Goal: Task Accomplishment & Management: Manage account settings

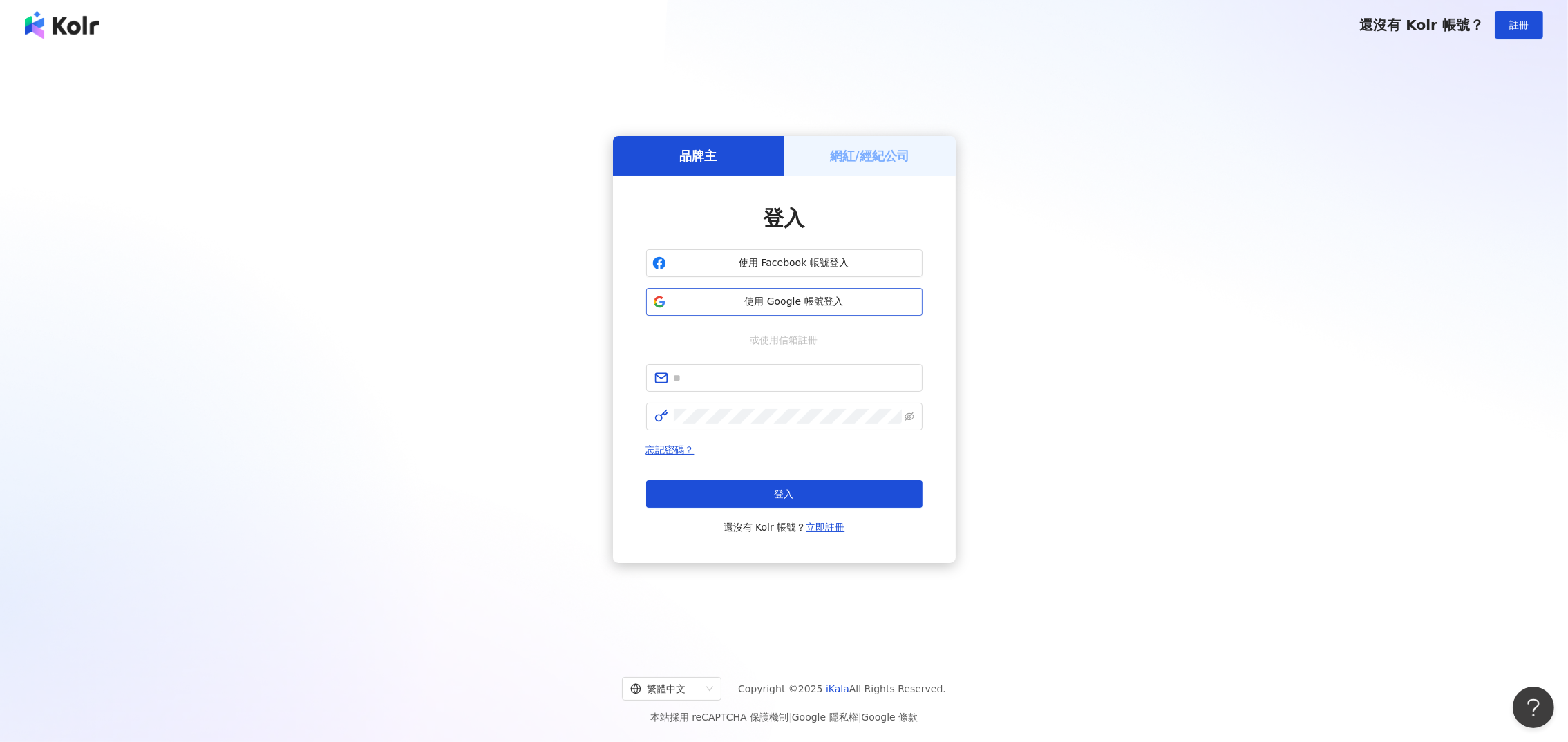
click at [732, 300] on span "使用 Google 帳號登入" at bounding box center [794, 302] width 245 height 14
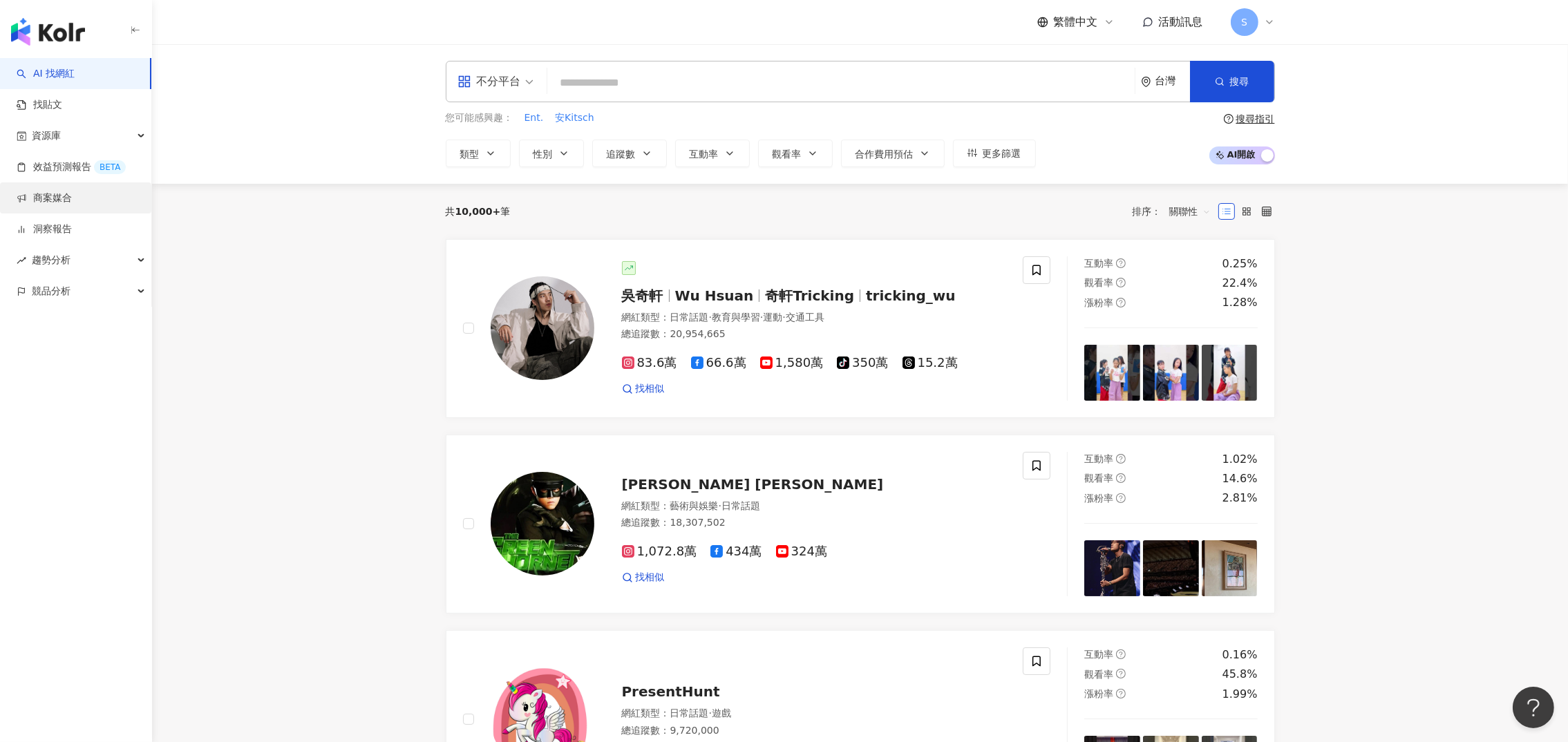
click at [63, 194] on link "商案媒合" at bounding box center [44, 198] width 56 height 14
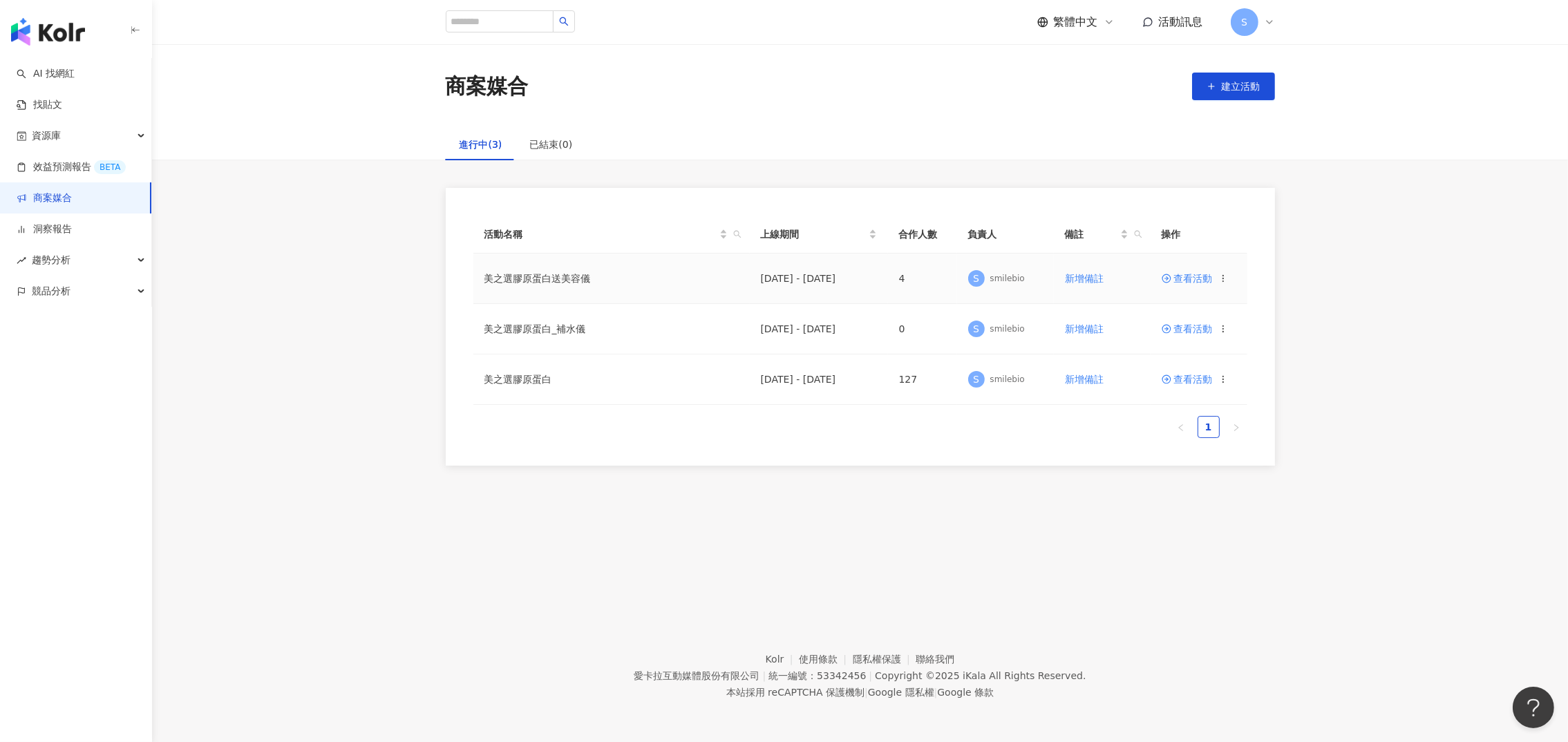
click at [1190, 274] on span "查看活動" at bounding box center [1187, 278] width 51 height 10
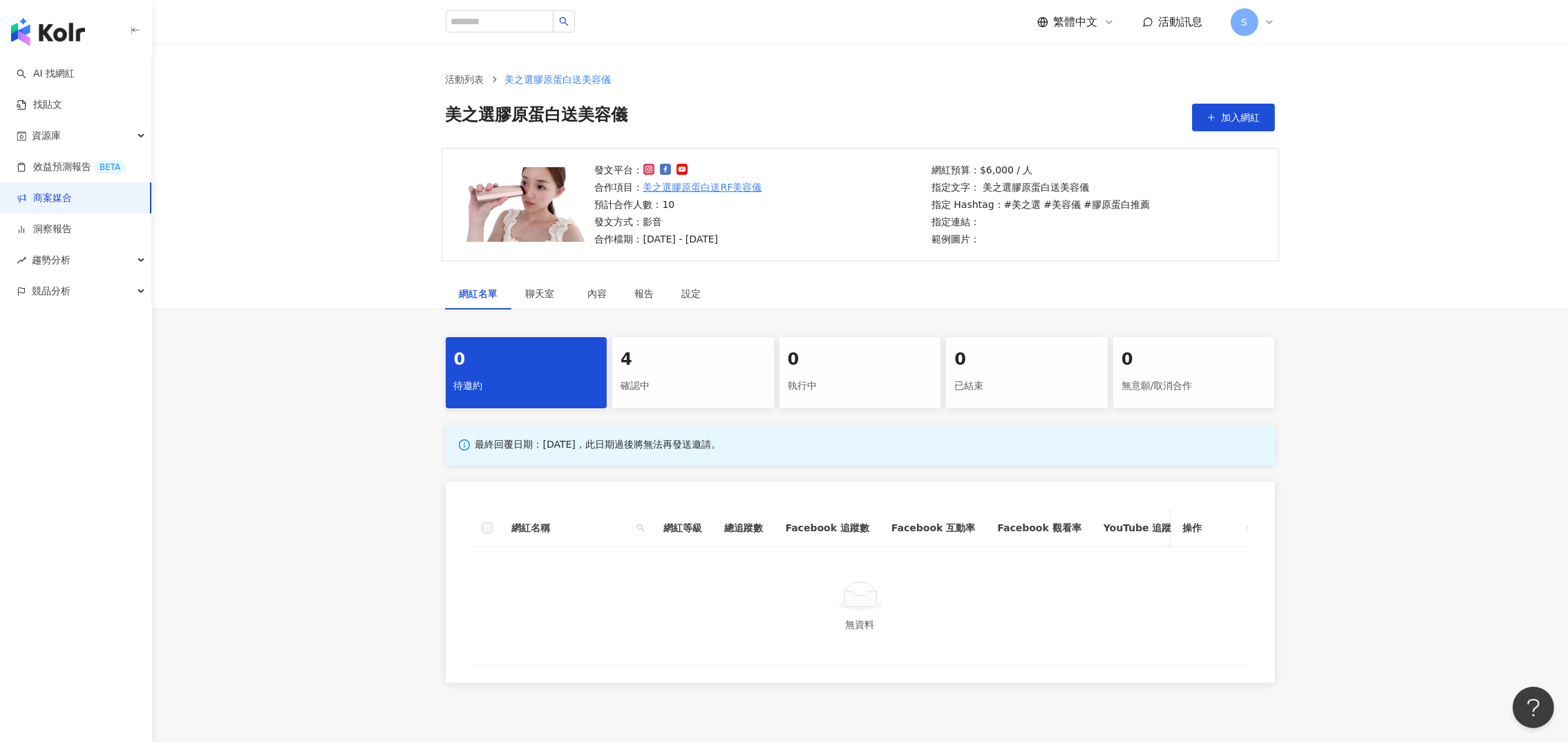
click at [762, 385] on div "確認中" at bounding box center [694, 386] width 145 height 23
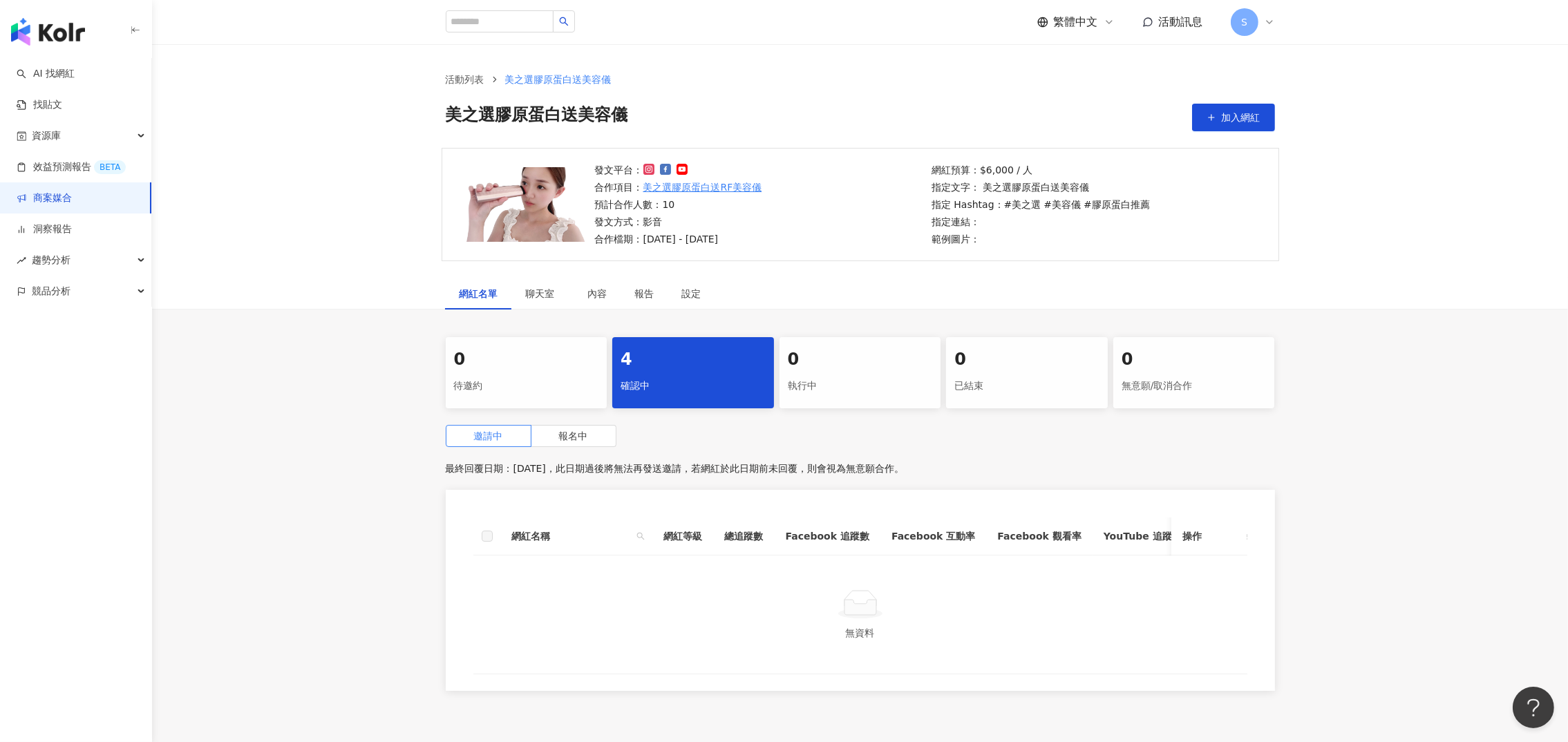
click at [267, 355] on div "0 待邀約 4 確認中 0 執行中 0 已結束 0 無意願/取消合作 邀請中 報名中 最終回覆日期：[DATE]，此日期過後將無法再發送邀請，若網紅於此日期前…" at bounding box center [860, 518] width 1416 height 362
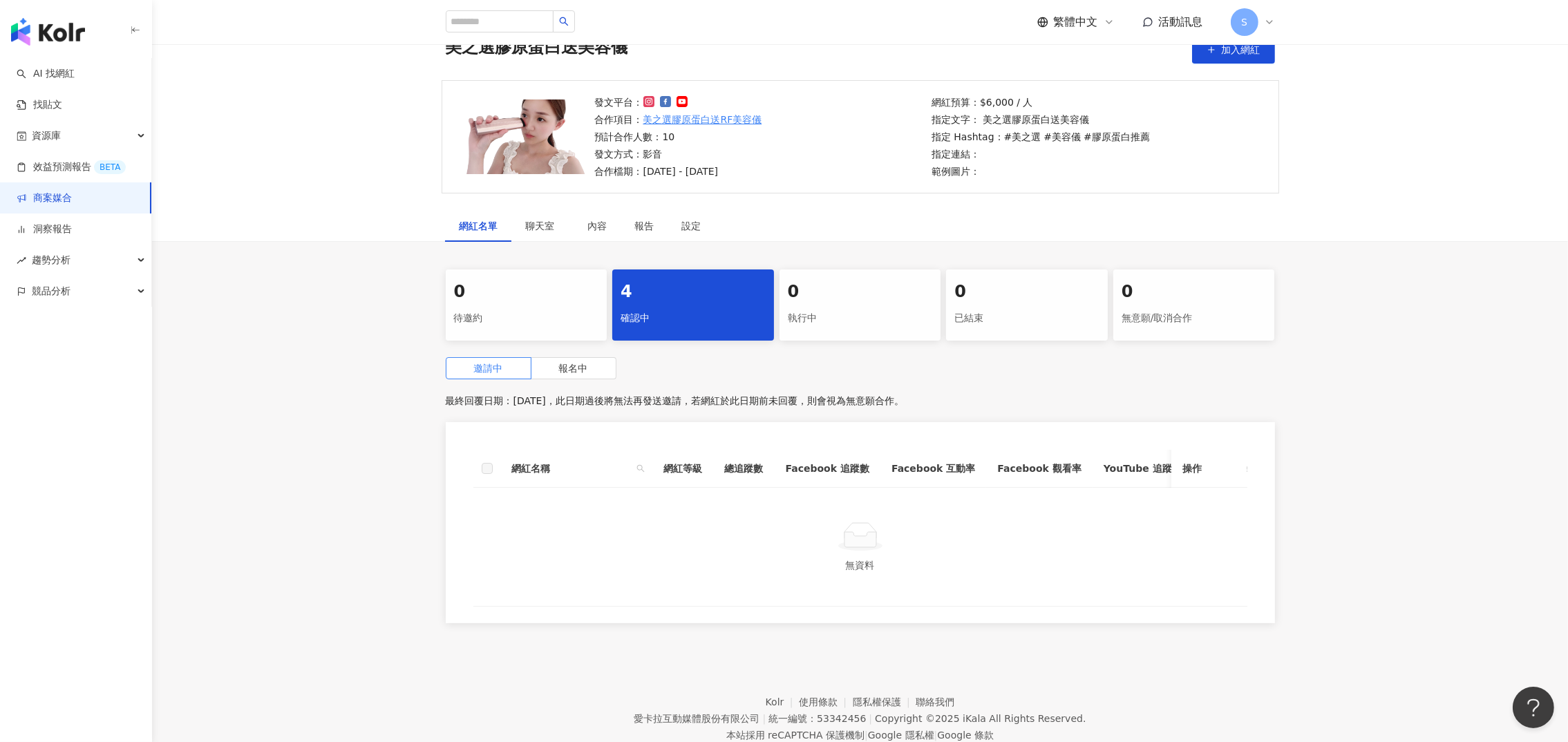
scroll to position [125, 0]
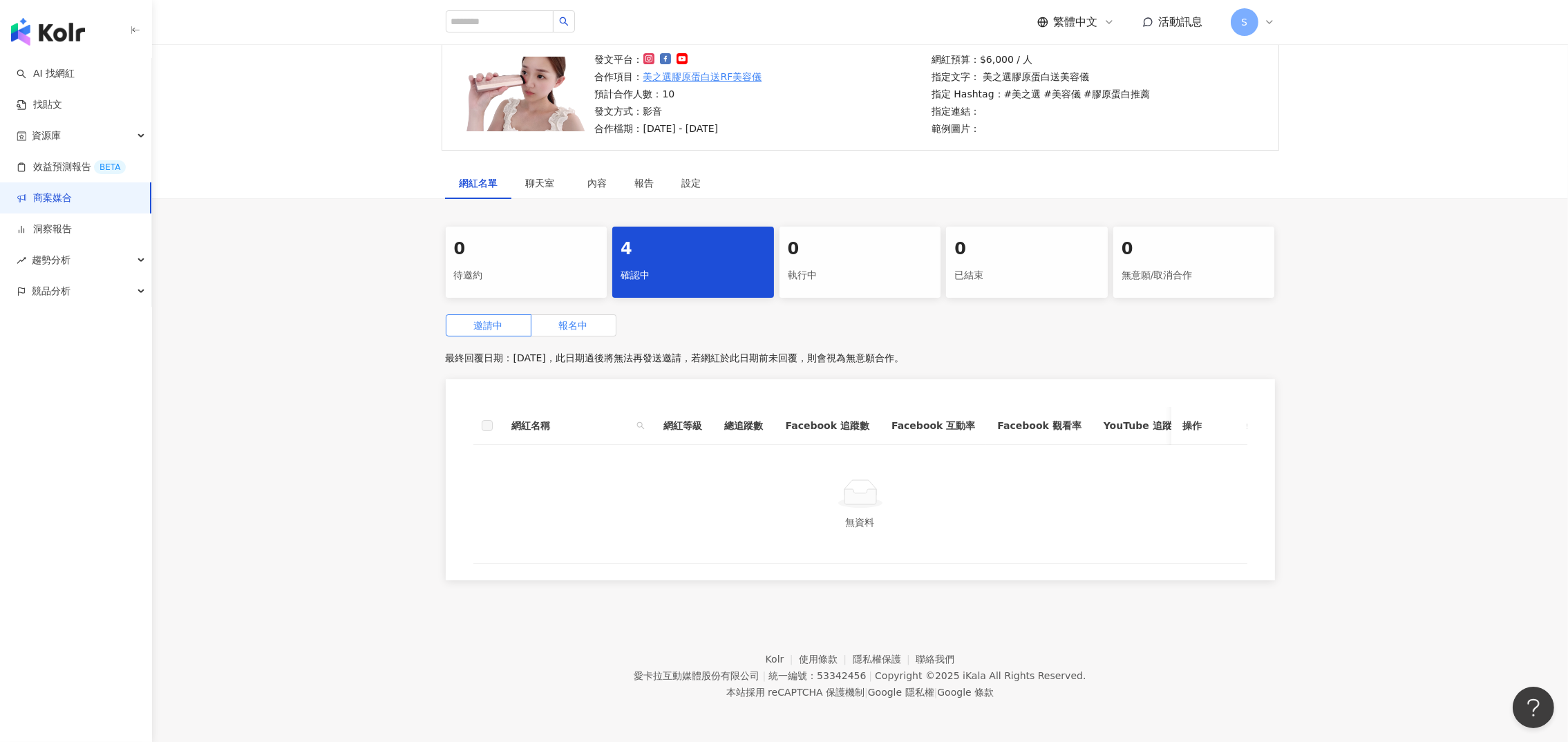
click at [587, 320] on span "報名中" at bounding box center [574, 325] width 29 height 11
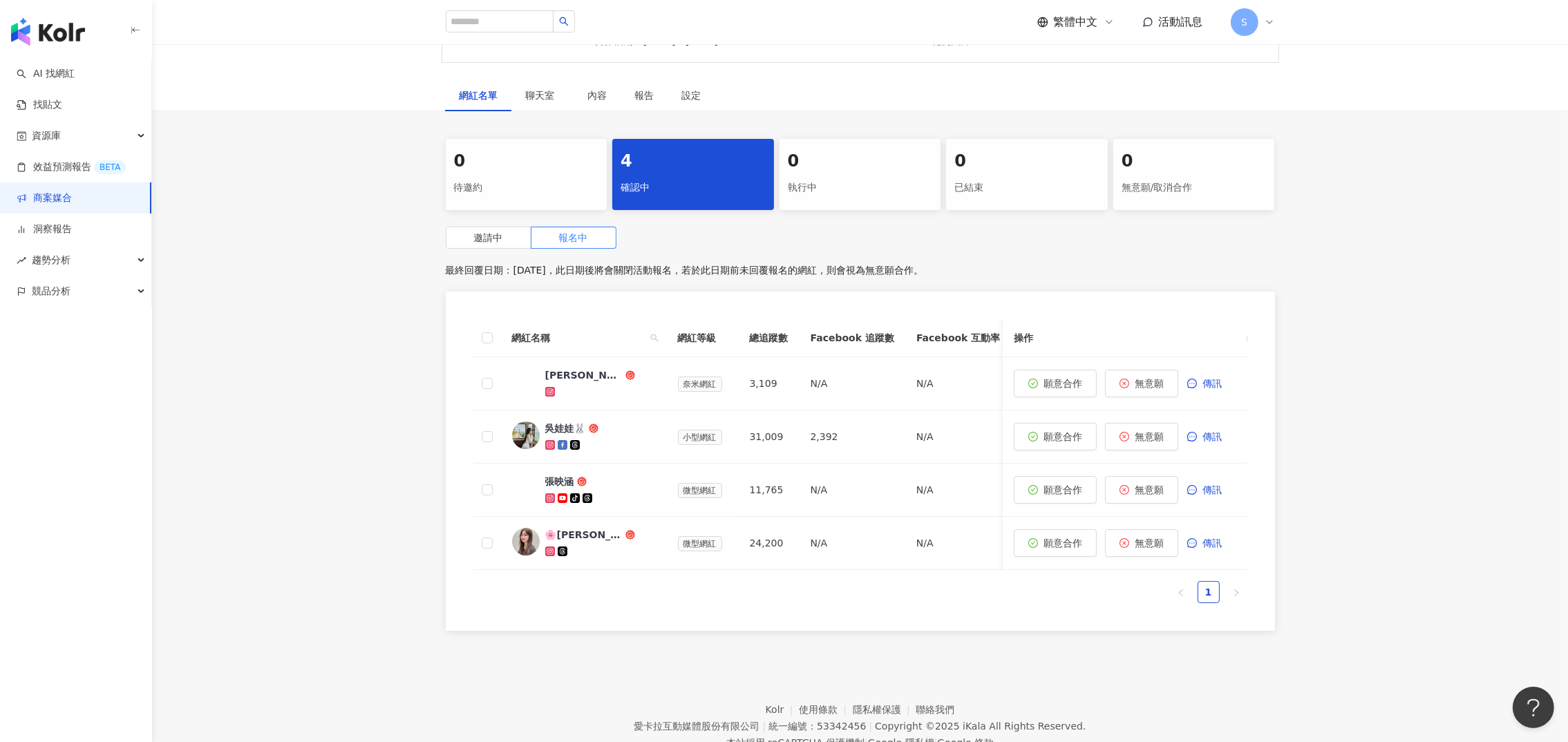
scroll to position [262, 0]
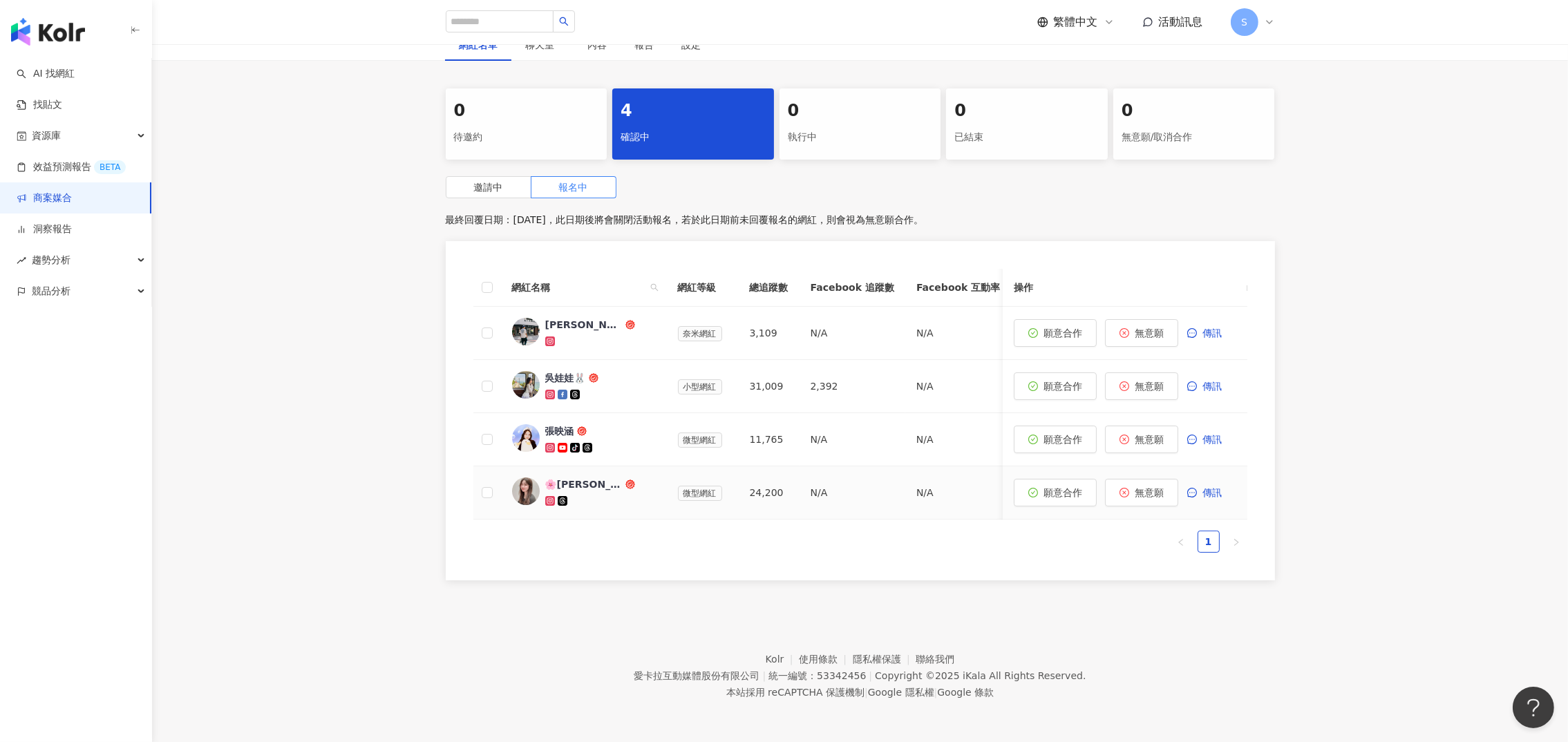
click at [577, 477] on div "🌸[PERSON_NAME]🌸" at bounding box center [584, 484] width 77 height 14
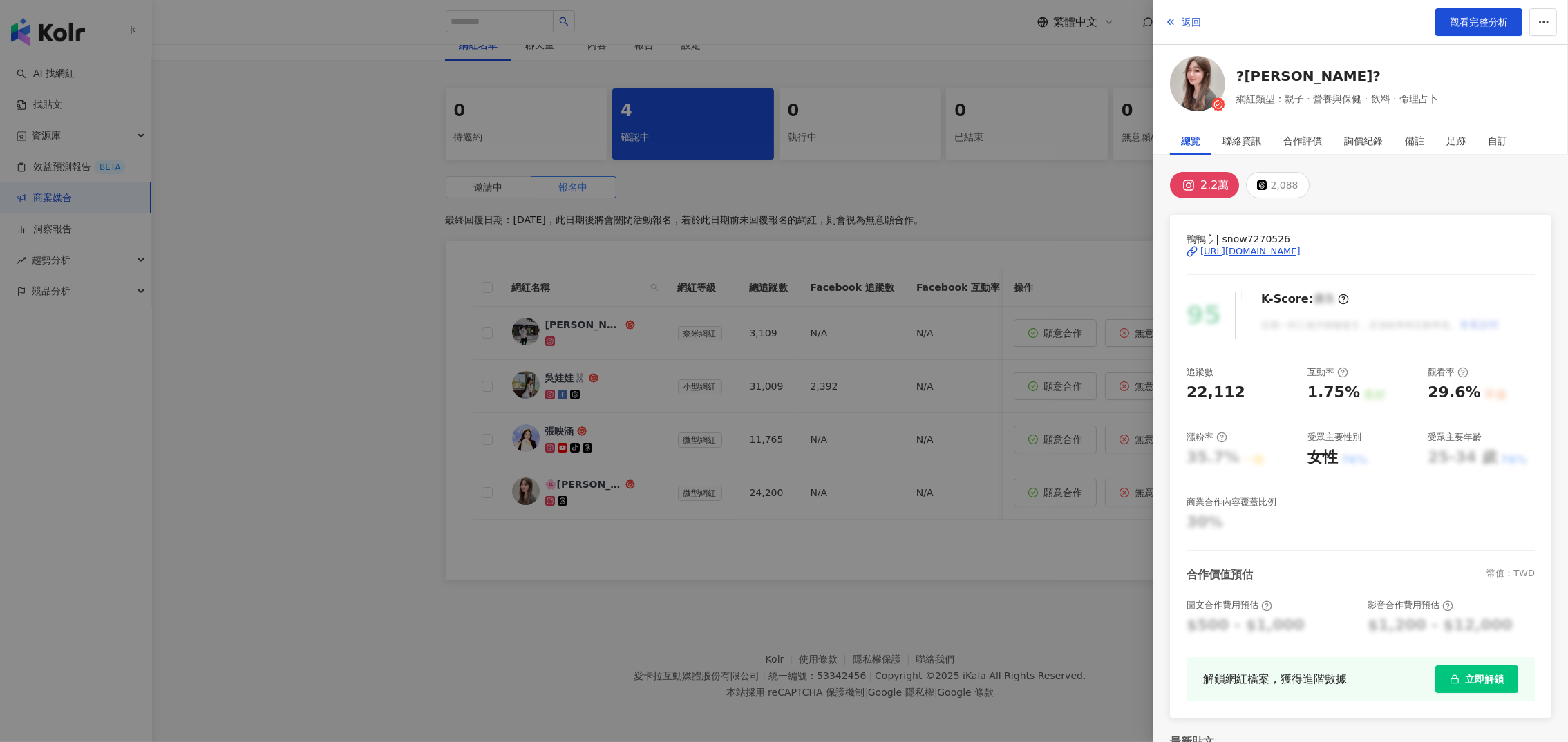
click at [690, 499] on div at bounding box center [784, 371] width 1568 height 742
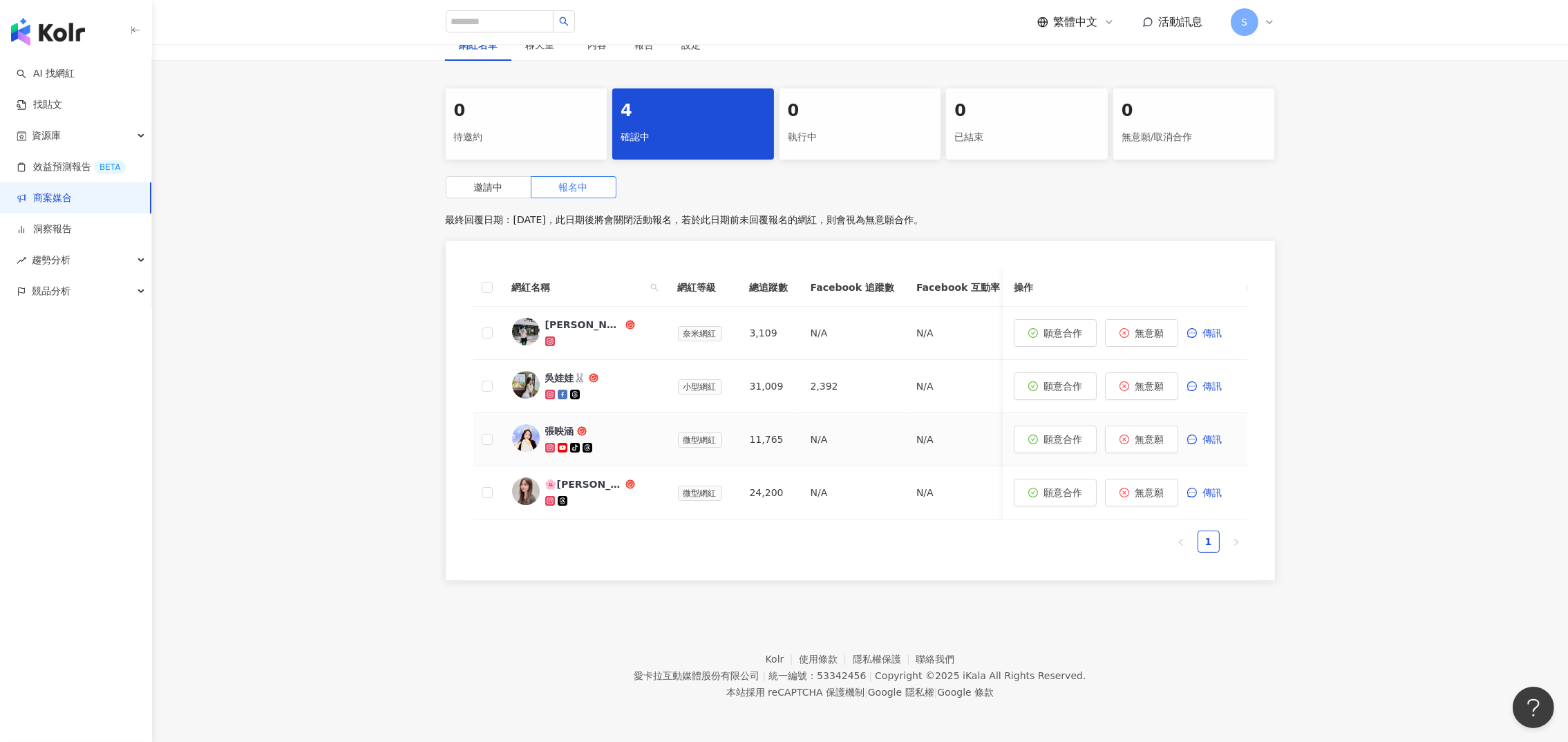
click at [602, 441] on div at bounding box center [600, 448] width 110 height 14
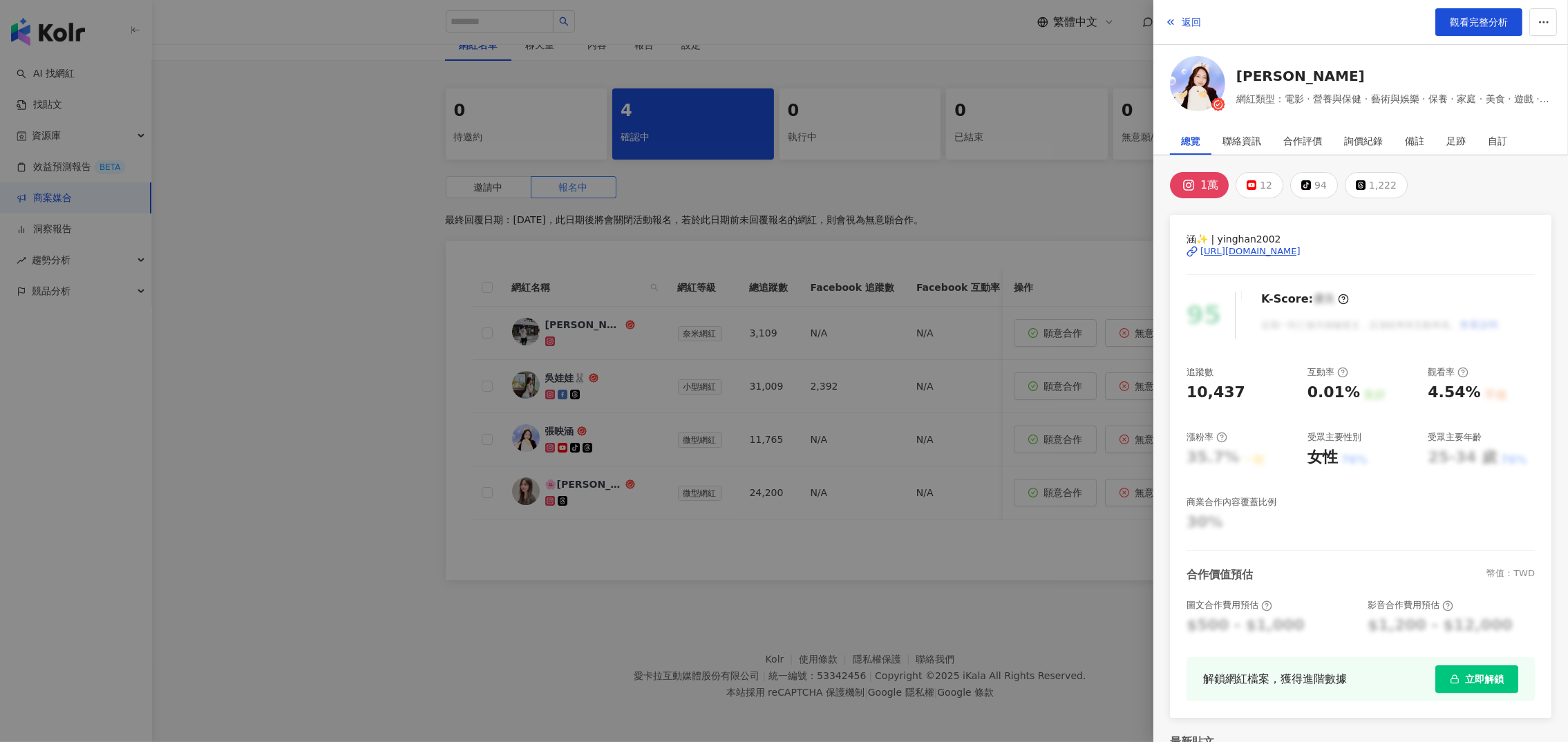
click at [1257, 246] on div "[URL][DOMAIN_NAME]" at bounding box center [1251, 252] width 100 height 12
click at [605, 323] on div at bounding box center [784, 371] width 1568 height 742
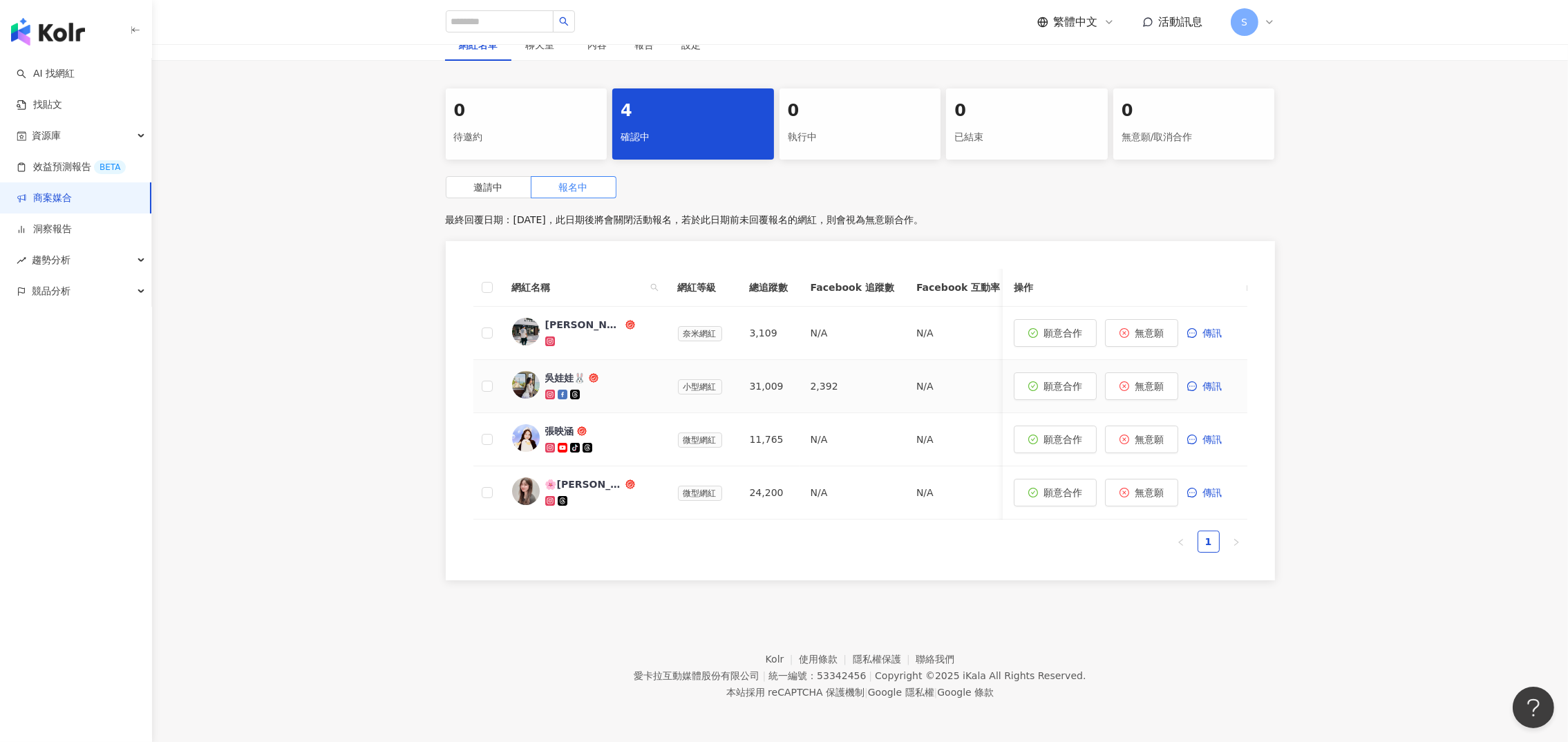
click at [602, 388] on div at bounding box center [600, 395] width 110 height 14
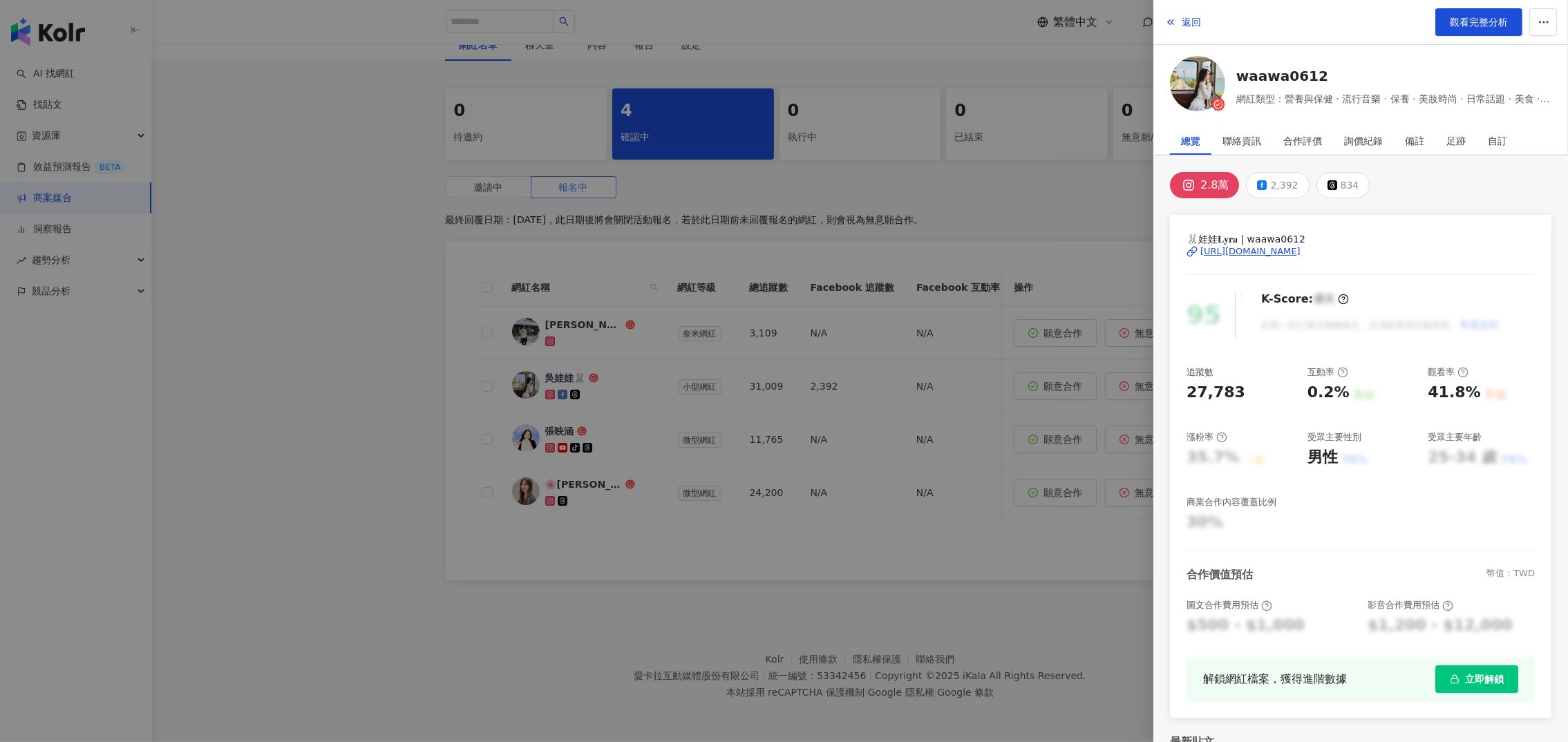
click at [1228, 246] on div "[URL][DOMAIN_NAME]" at bounding box center [1251, 252] width 100 height 12
click at [651, 557] on div at bounding box center [784, 371] width 1568 height 742
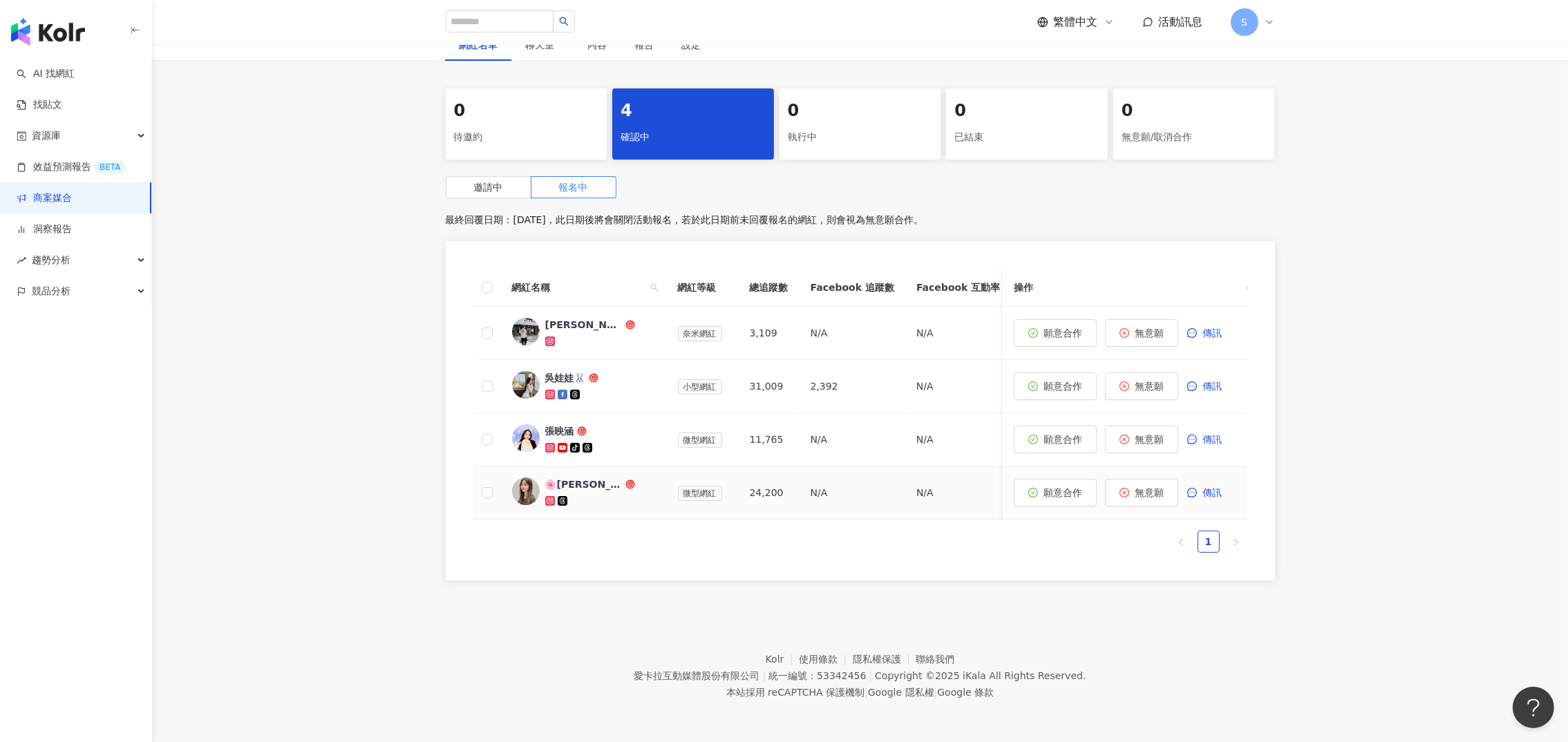
click at [582, 477] on div "🌸[PERSON_NAME]🌸" at bounding box center [584, 484] width 77 height 14
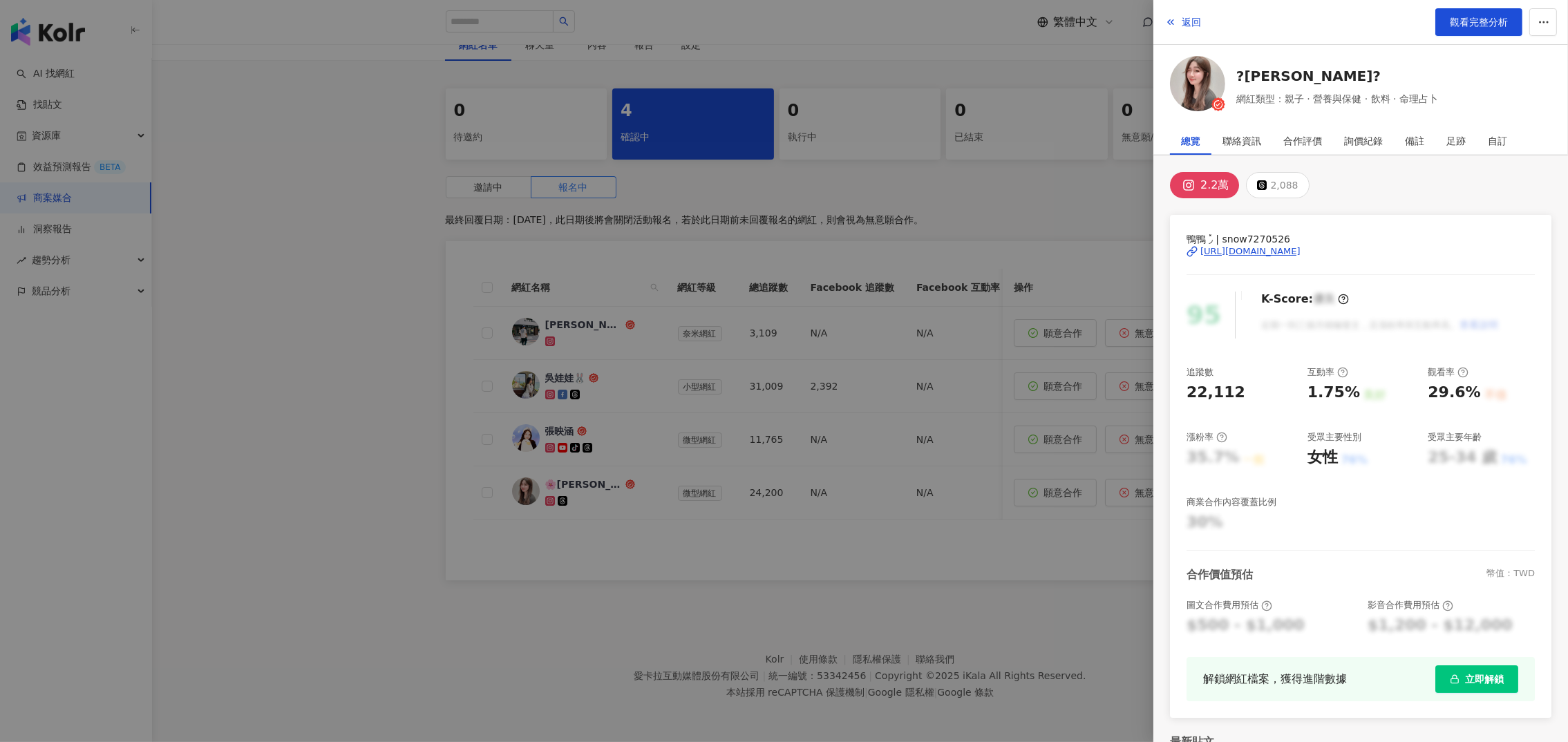
click at [1301, 252] on div "[URL][DOMAIN_NAME]" at bounding box center [1251, 252] width 100 height 12
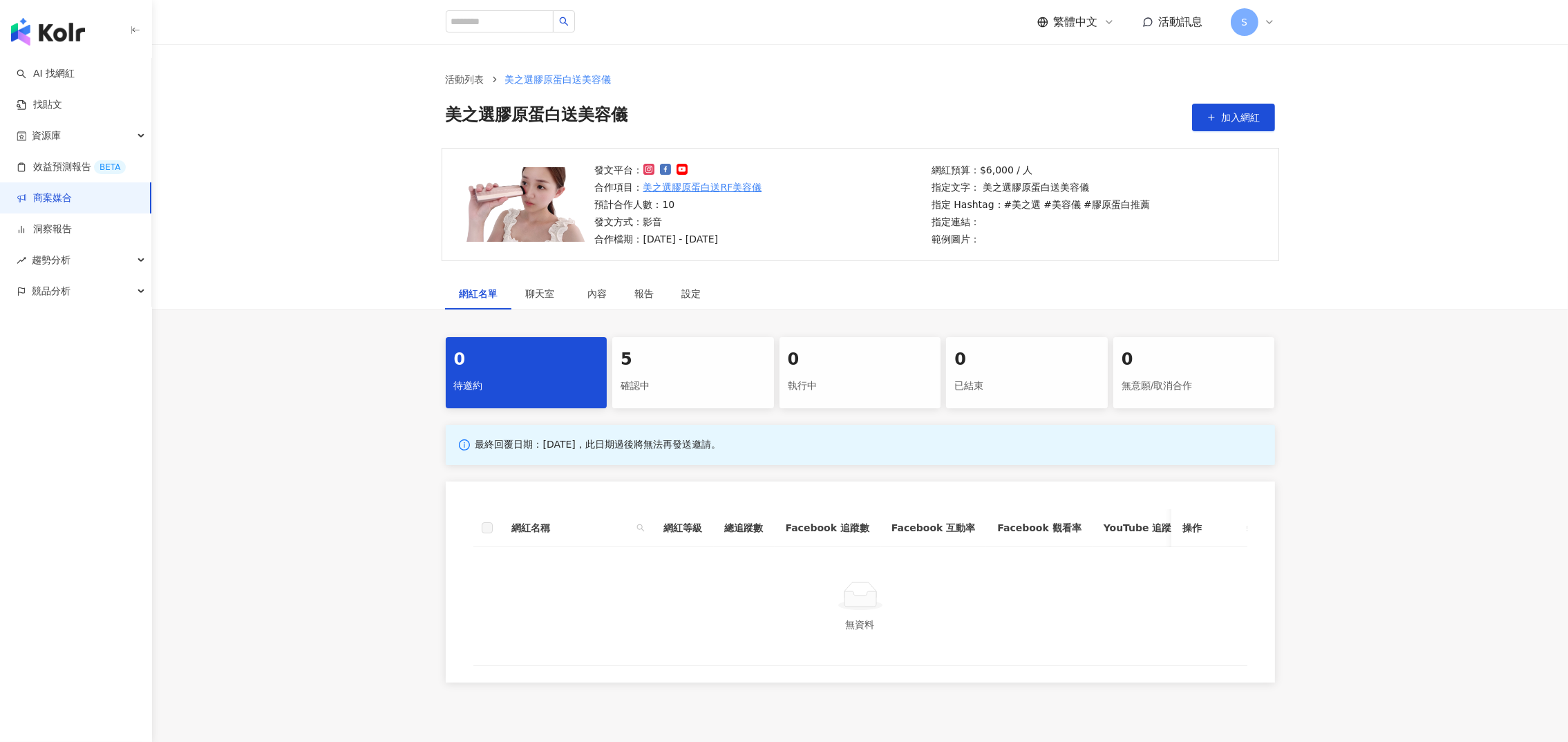
click at [693, 367] on div "5" at bounding box center [694, 360] width 145 height 23
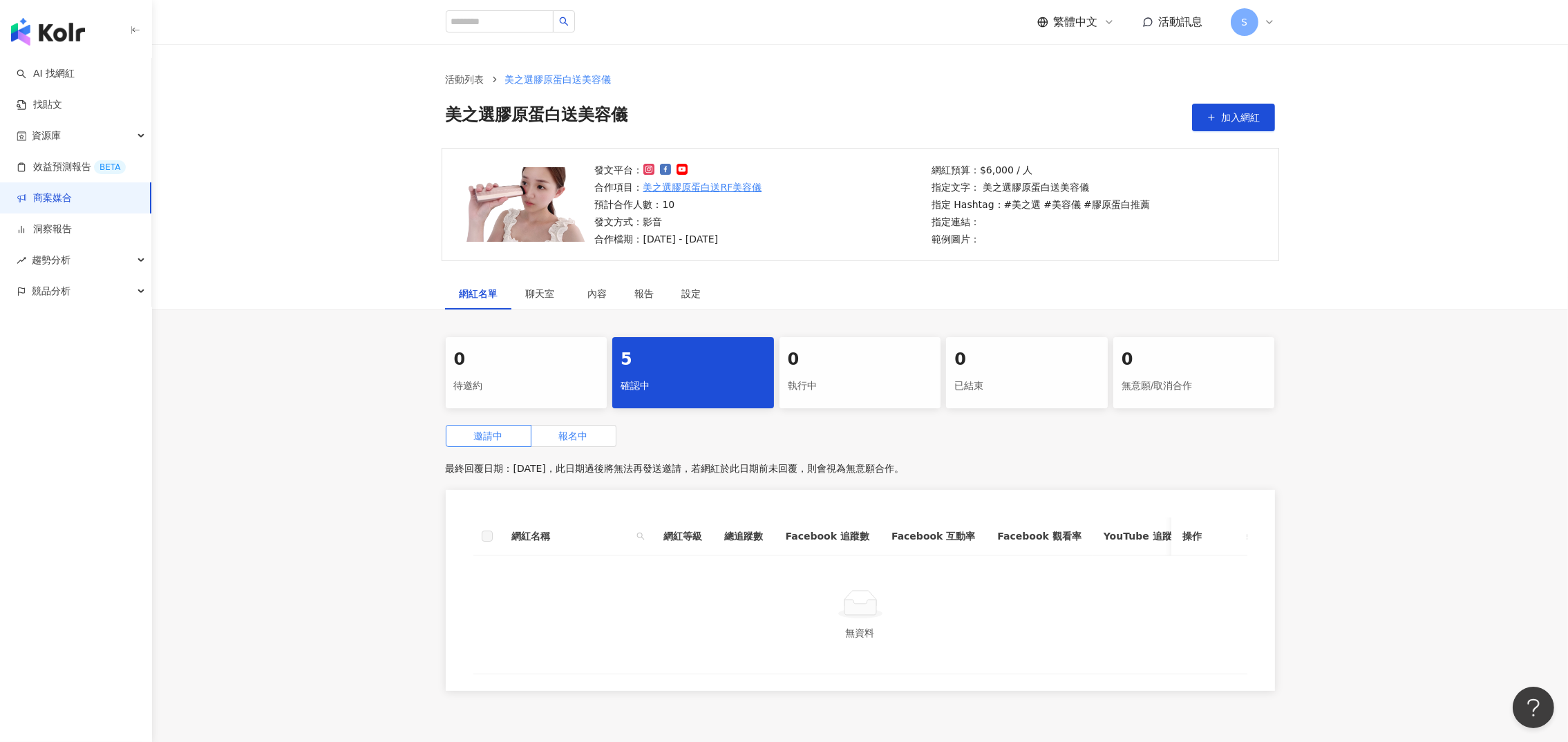
click at [577, 436] on span "報名中" at bounding box center [574, 435] width 29 height 11
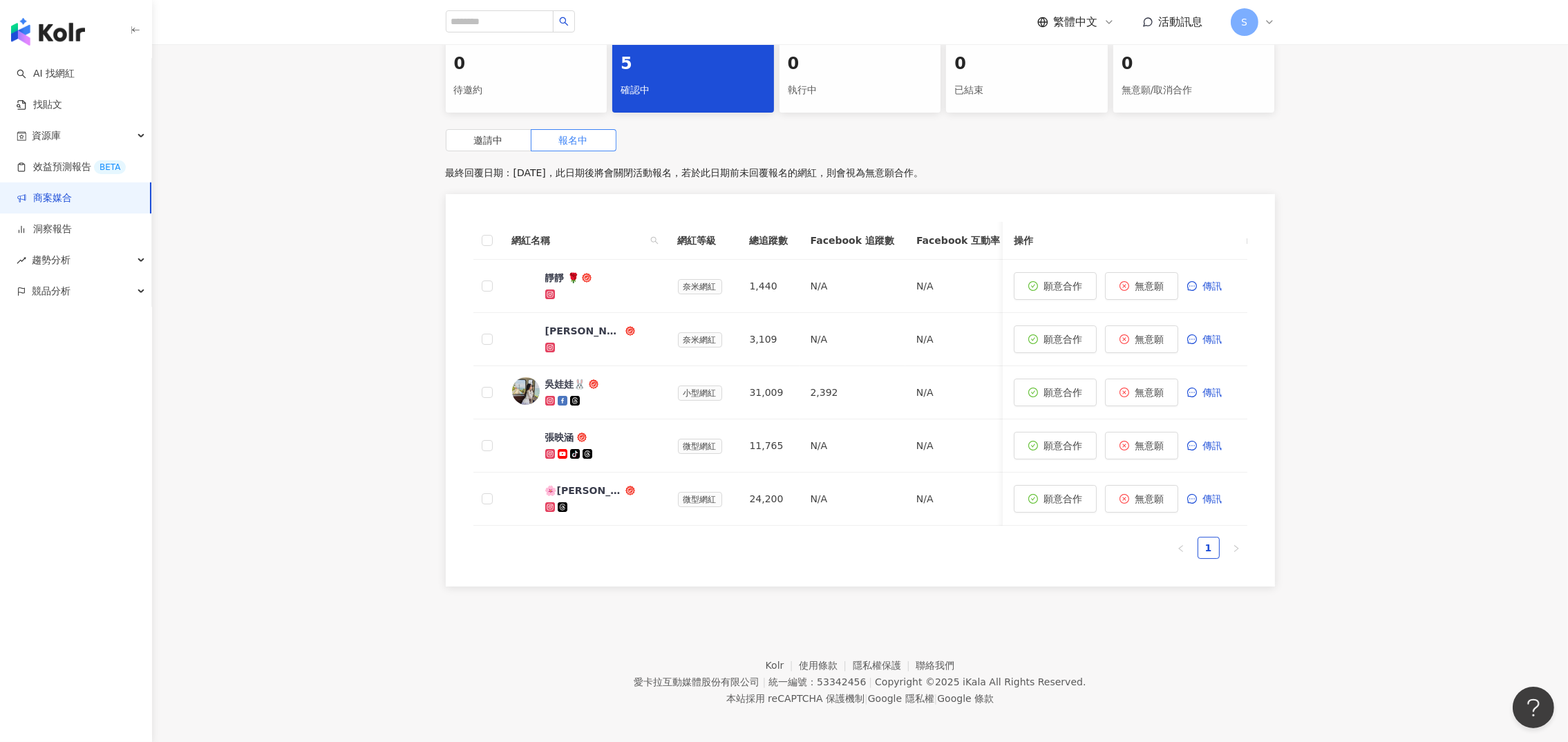
scroll to position [315, 0]
